Goal: Task Accomplishment & Management: Manage account settings

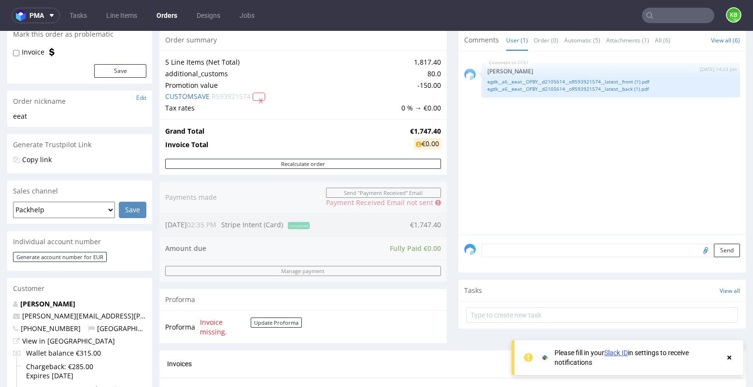
scroll to position [112, 0]
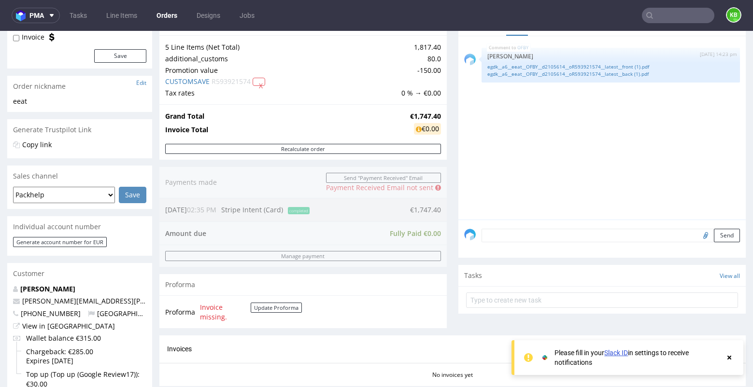
drag, startPoint x: 16, startPoint y: 104, endPoint x: 27, endPoint y: 104, distance: 10.6
click at [27, 104] on div "eeat eeat Update" at bounding box center [79, 104] width 145 height 15
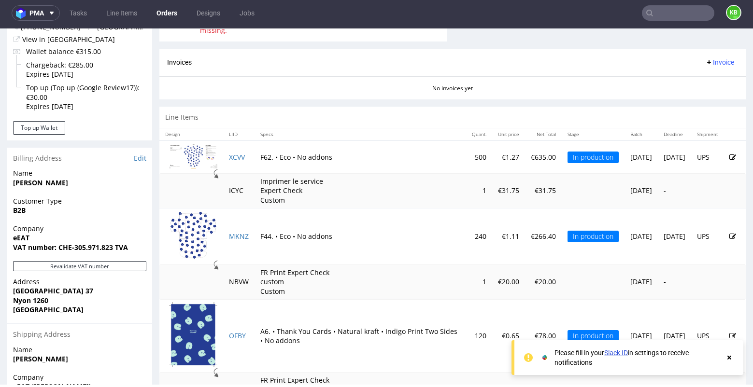
scroll to position [394, 0]
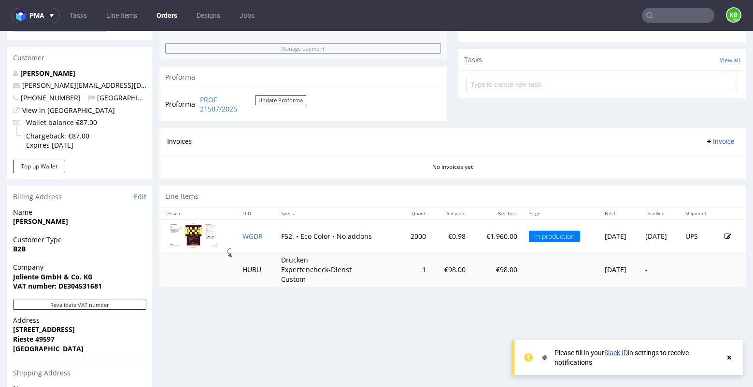
scroll to position [379, 0]
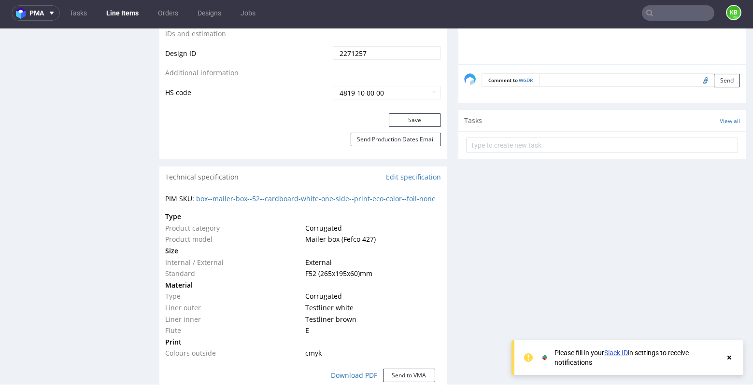
scroll to position [197, 0]
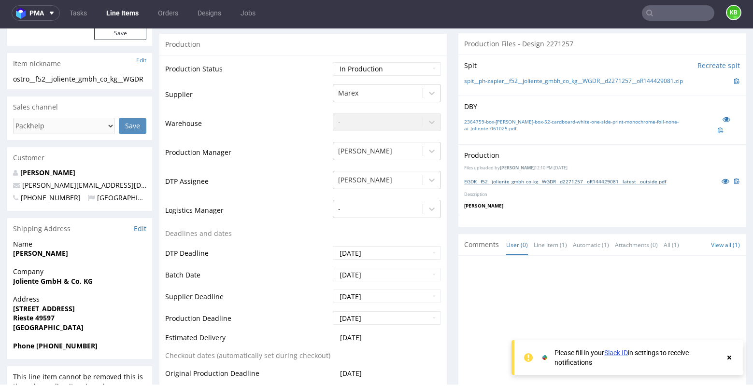
click at [619, 178] on link "EGDK__f52__joliente_gmbh_co_kg__WGDR__d2271257__oR144429081__latest__outside.pdf" at bounding box center [565, 181] width 202 height 7
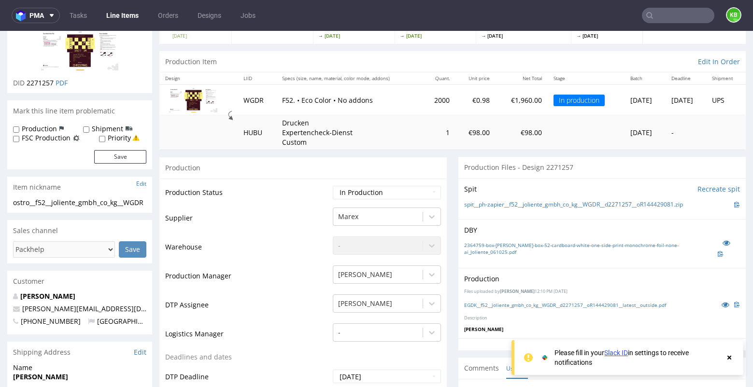
scroll to position [85, 0]
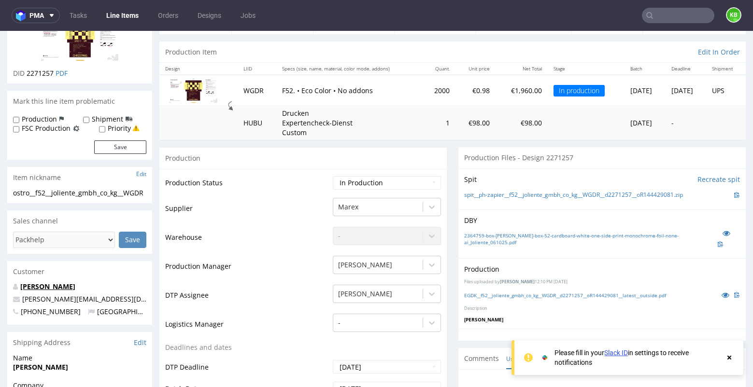
click at [46, 285] on link "[PERSON_NAME]" at bounding box center [47, 286] width 55 height 9
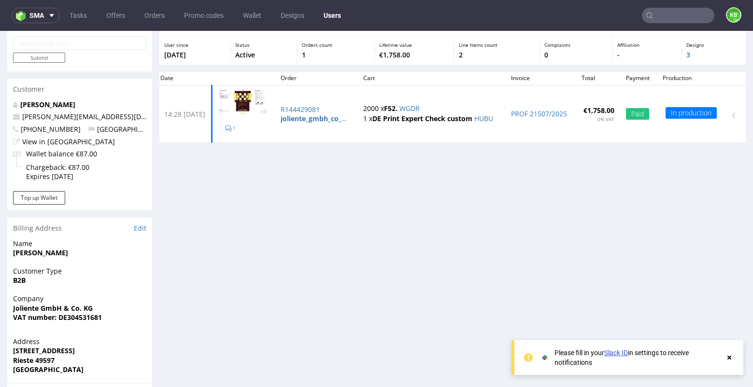
click at [353, 231] on div "Stats User since [DATE] Status Active Orders count 1 Lifetime value €1,758.00 L…" at bounding box center [452, 270] width 586 height 510
